Goal: Information Seeking & Learning: Find specific fact

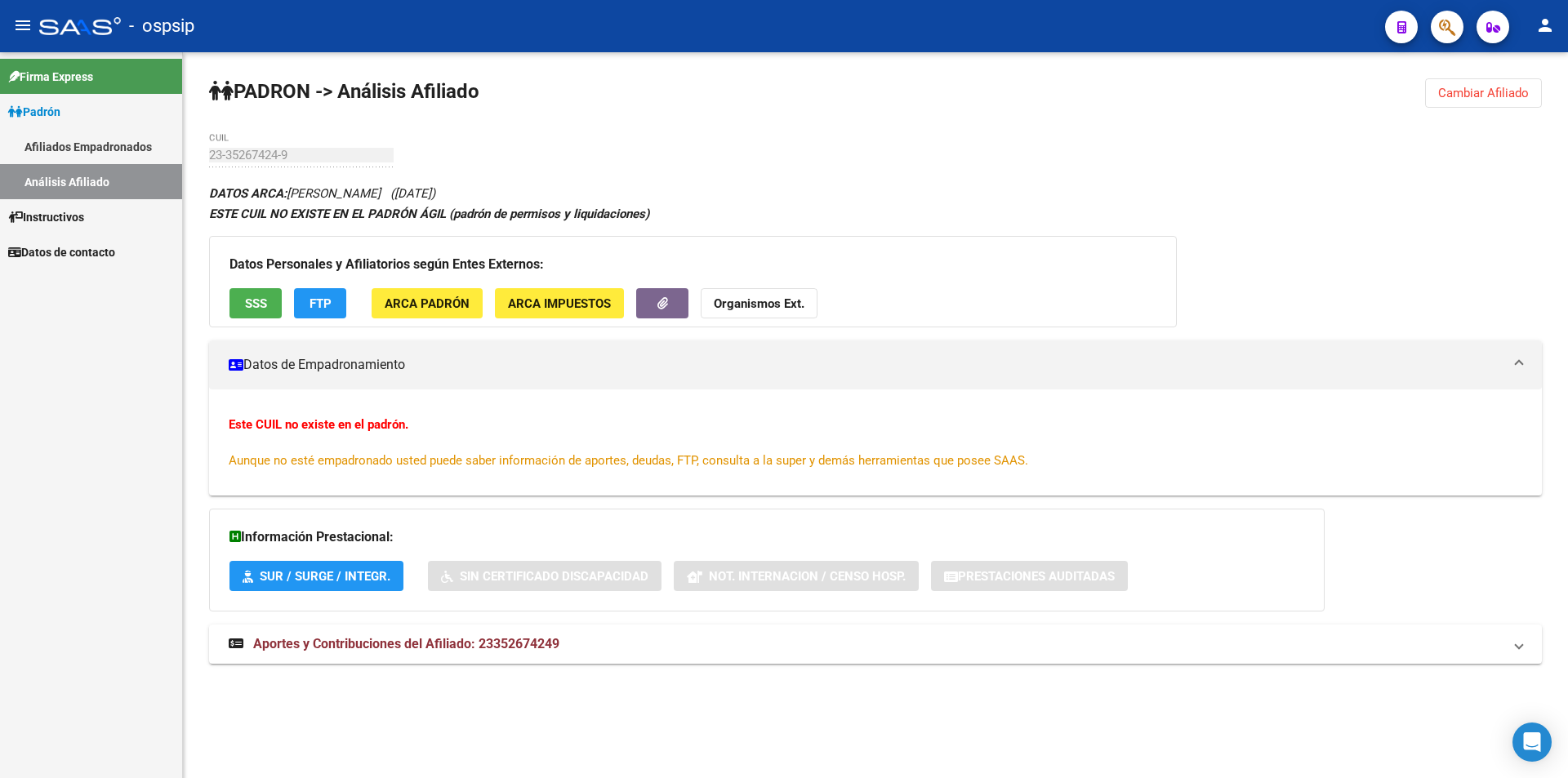
click at [58, 156] on link "Afiliados Empadronados" at bounding box center [91, 147] width 182 height 35
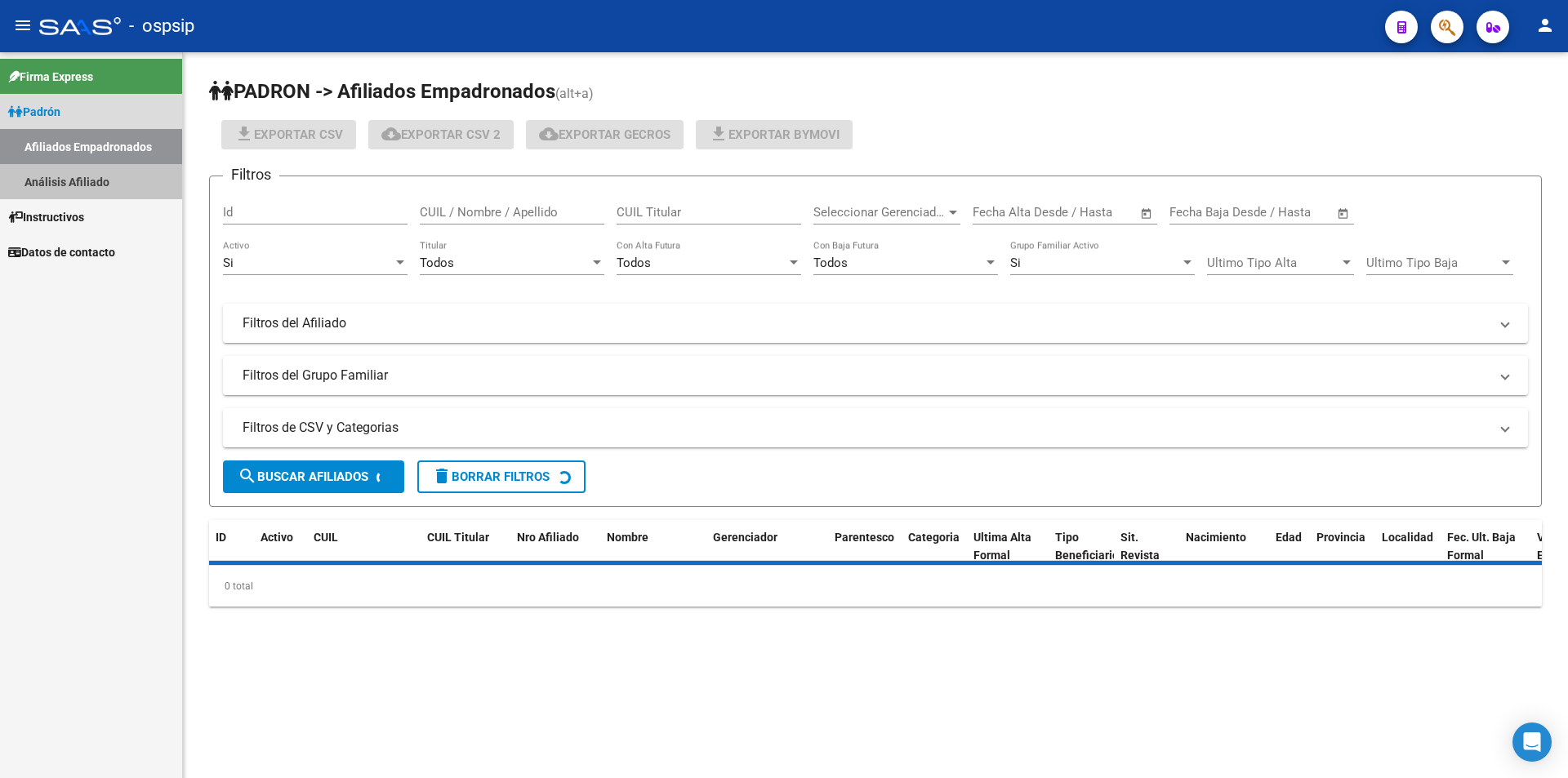
click at [68, 172] on link "Análisis Afiliado" at bounding box center [91, 181] width 182 height 35
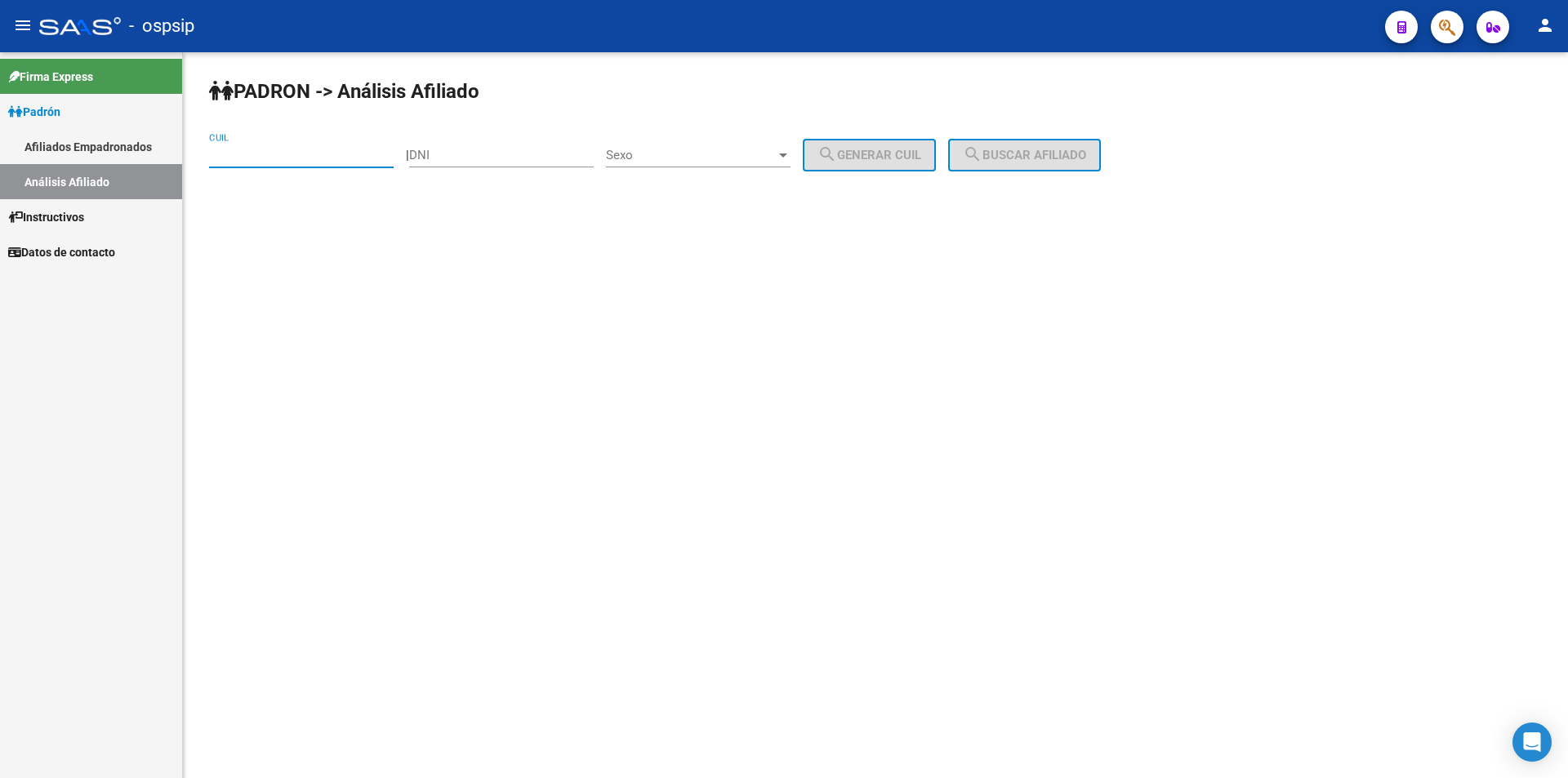
click at [340, 160] on input "CUIL" at bounding box center [302, 154] width 185 height 15
paste input "20-38292835-1"
type input "20-38292835-1"
click at [1004, 164] on button "search Buscar afiliado" at bounding box center [1024, 154] width 153 height 32
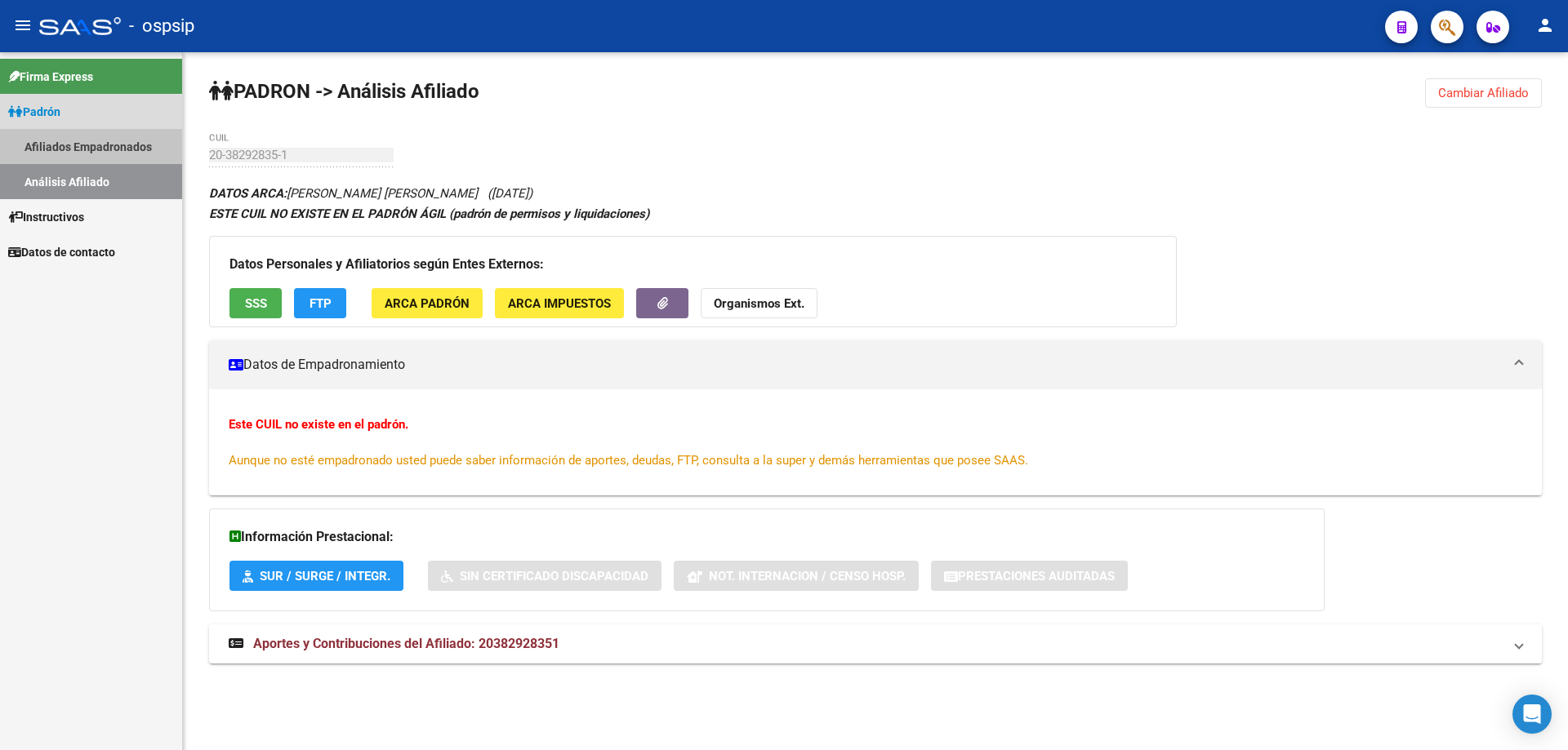
click at [106, 145] on link "Afiliados Empadronados" at bounding box center [91, 147] width 182 height 35
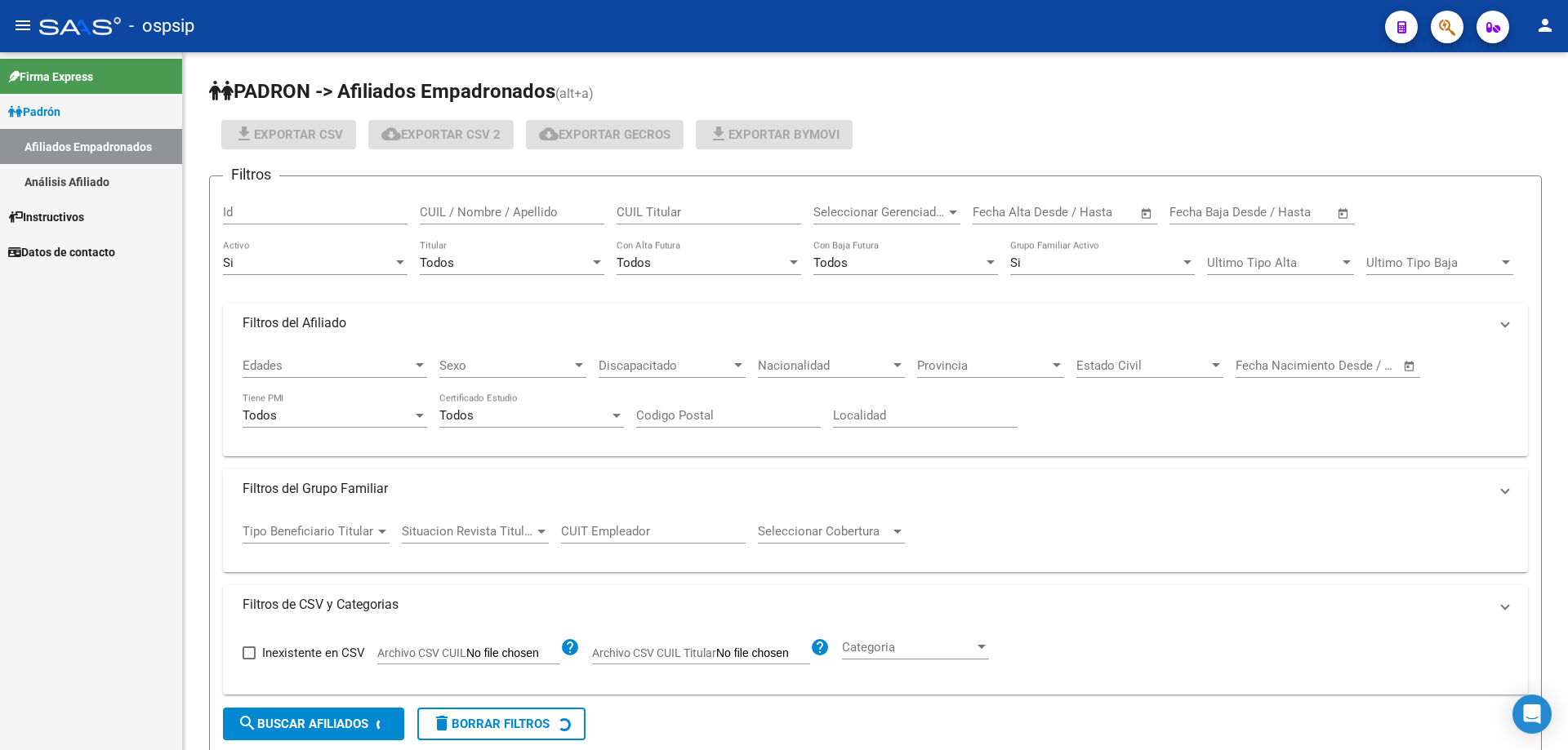
click at [97, 165] on link "Análisis Afiliado" at bounding box center [91, 181] width 182 height 35
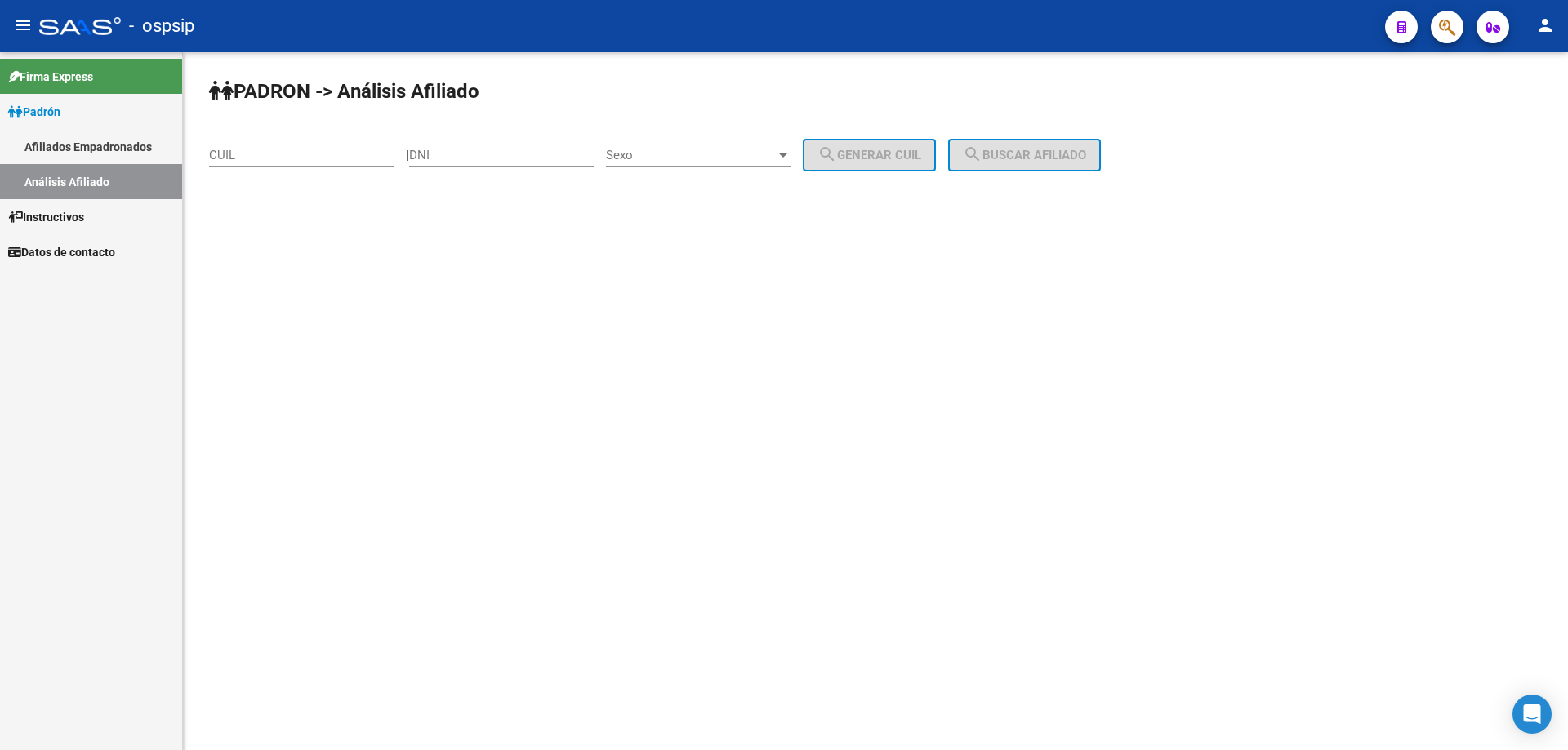
click at [425, 150] on div "| DNI Sexo Sexo search Generar CUIL" at bounding box center [677, 154] width 542 height 15
click at [452, 147] on input "DNI" at bounding box center [501, 154] width 185 height 15
type input "43251713"
click at [699, 137] on div "Sexo Sexo" at bounding box center [699, 150] width 185 height 35
click at [699, 149] on span "Masculino" at bounding box center [716, 155] width 185 height 37
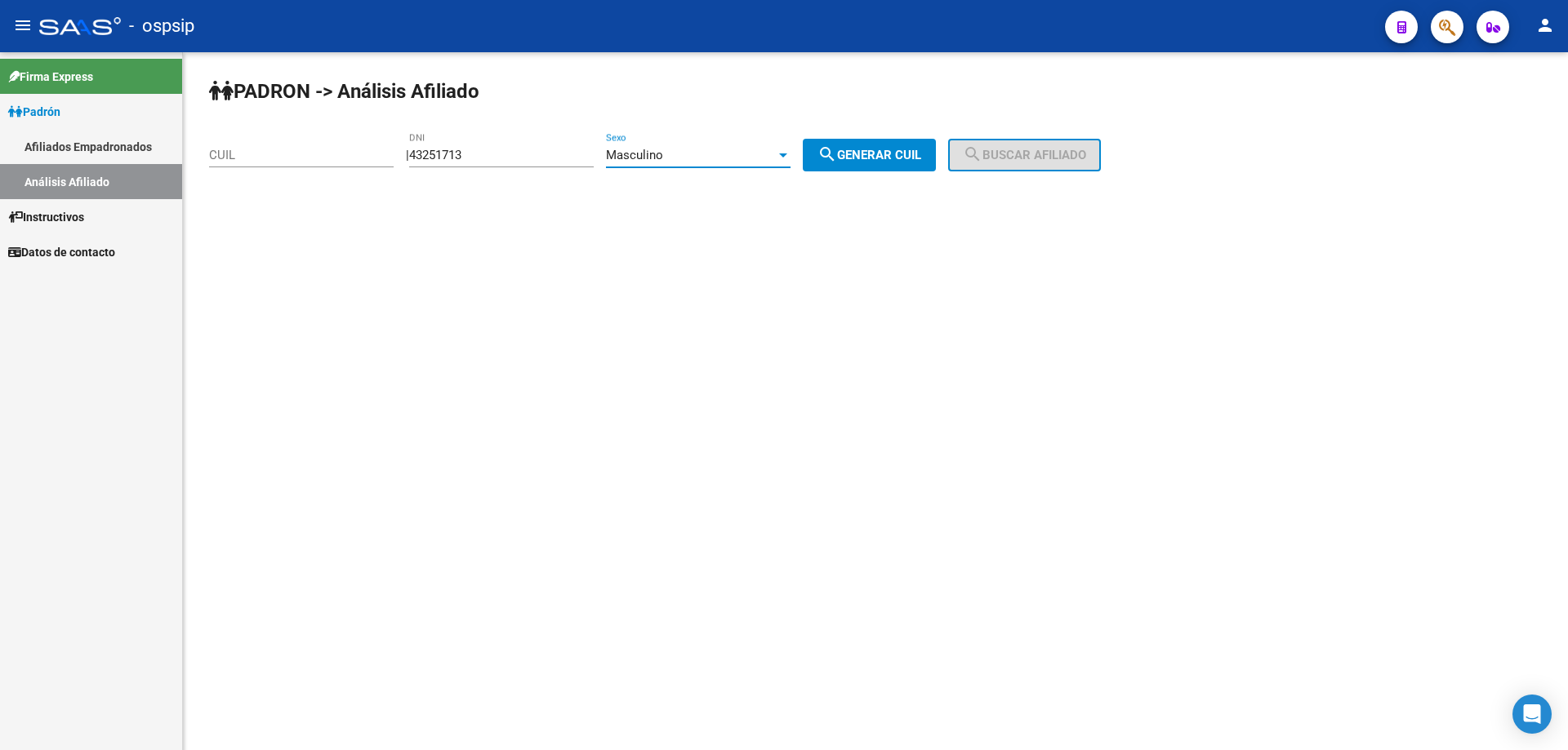
click at [871, 144] on button "search Generar CUIL" at bounding box center [869, 154] width 133 height 32
type input "20-43251713-7"
click at [1045, 133] on div "PADRON -> Análisis Afiliado 20-43251713-7 CUIL | 43251713 DNI Masculino Sexo se…" at bounding box center [876, 138] width 1385 height 172
drag, startPoint x: 1046, startPoint y: 151, endPoint x: 1026, endPoint y: 140, distance: 22.8
click at [1047, 151] on span "search Buscar afiliado" at bounding box center [1024, 154] width 123 height 15
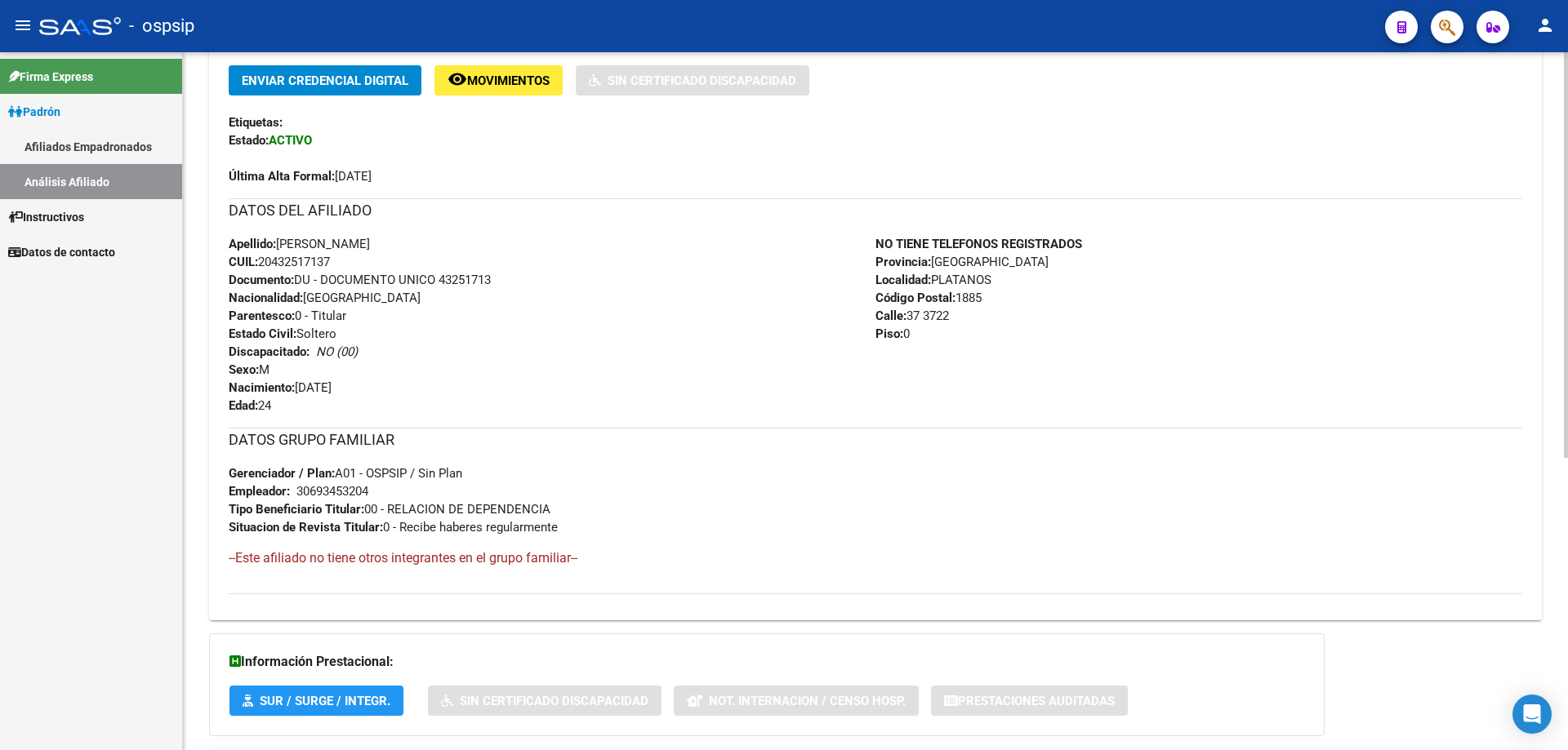
scroll to position [327, 0]
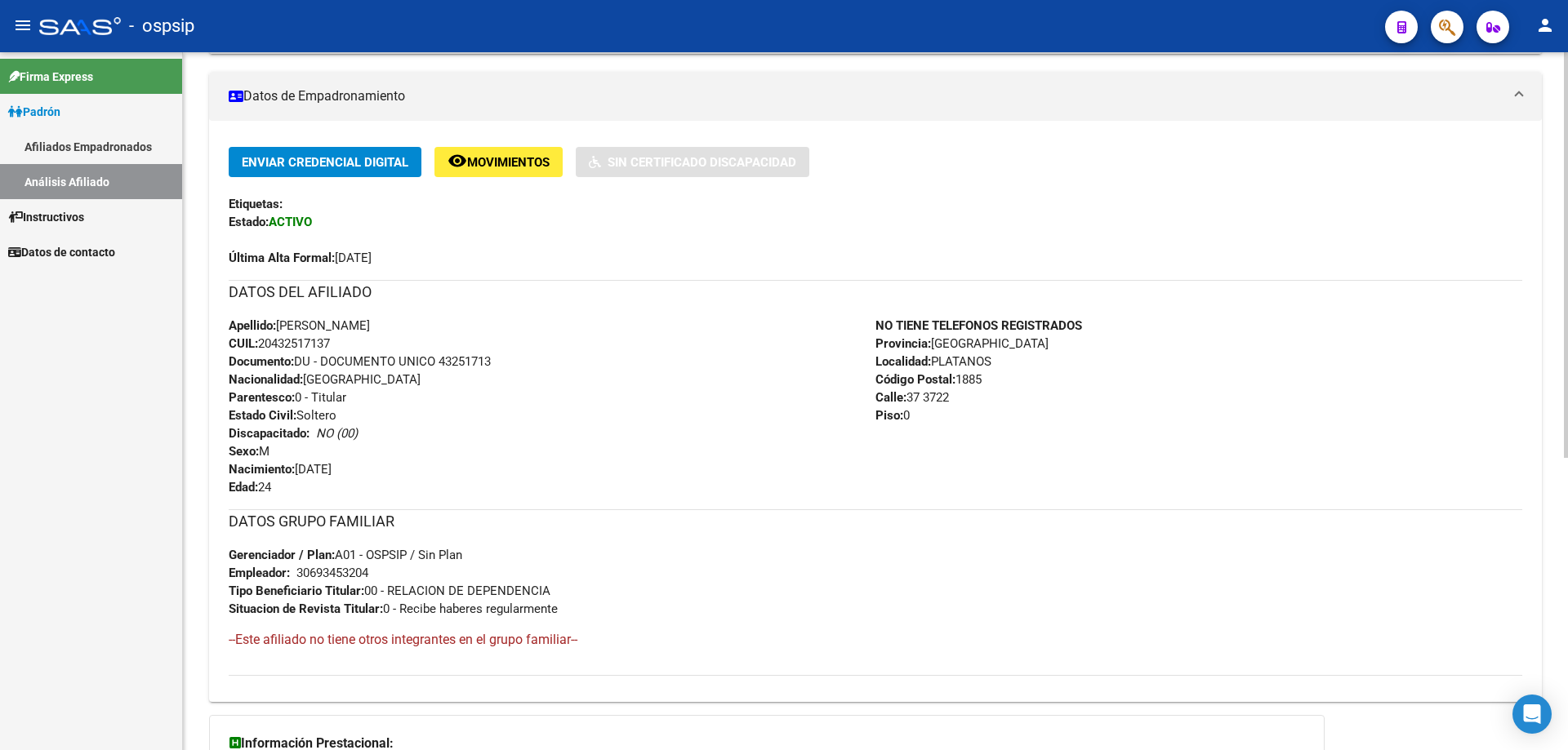
click at [299, 343] on span "CUIL: 20432517137" at bounding box center [279, 344] width 101 height 15
copy span "20432517137"
click at [316, 341] on span "CUIL: 20432517137" at bounding box center [279, 344] width 101 height 15
drag, startPoint x: 276, startPoint y: 340, endPoint x: 329, endPoint y: 339, distance: 53.0
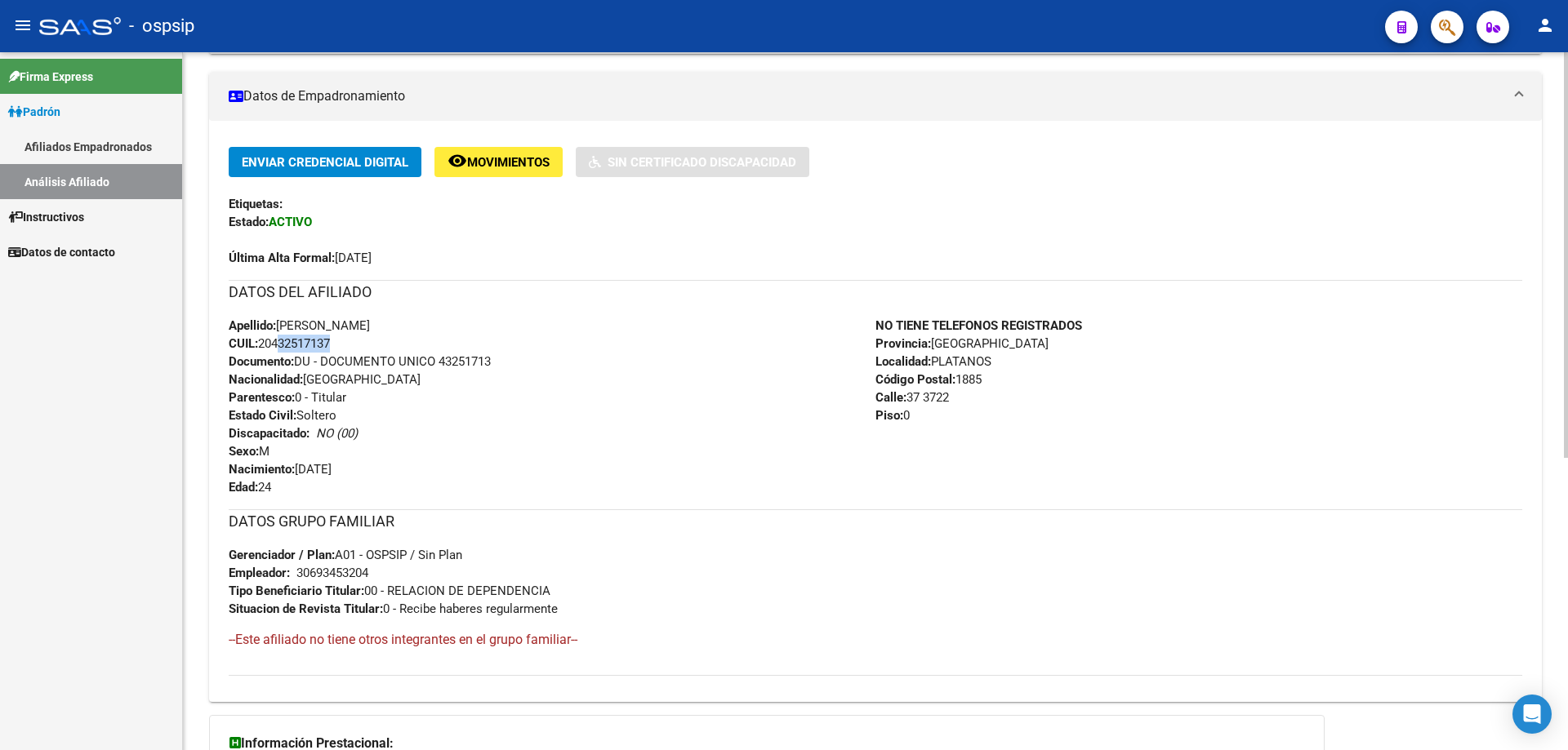
click at [329, 339] on span "CUIL: 20432517137" at bounding box center [279, 344] width 101 height 15
copy span "43251713"
